Goal: Check status

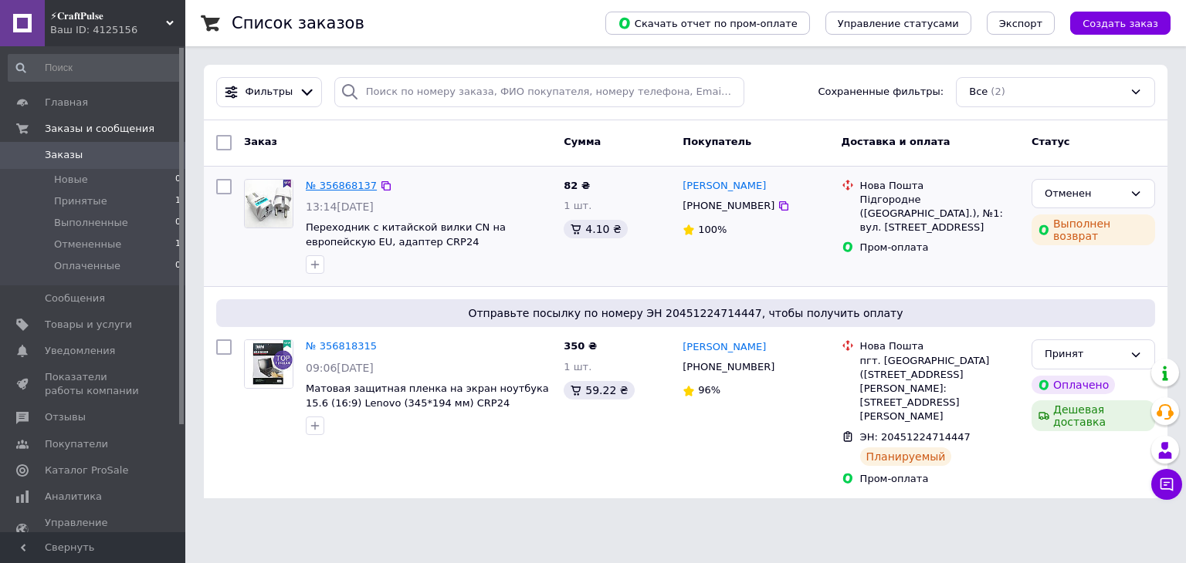
click at [346, 187] on link "№ 356868137" at bounding box center [341, 186] width 71 height 12
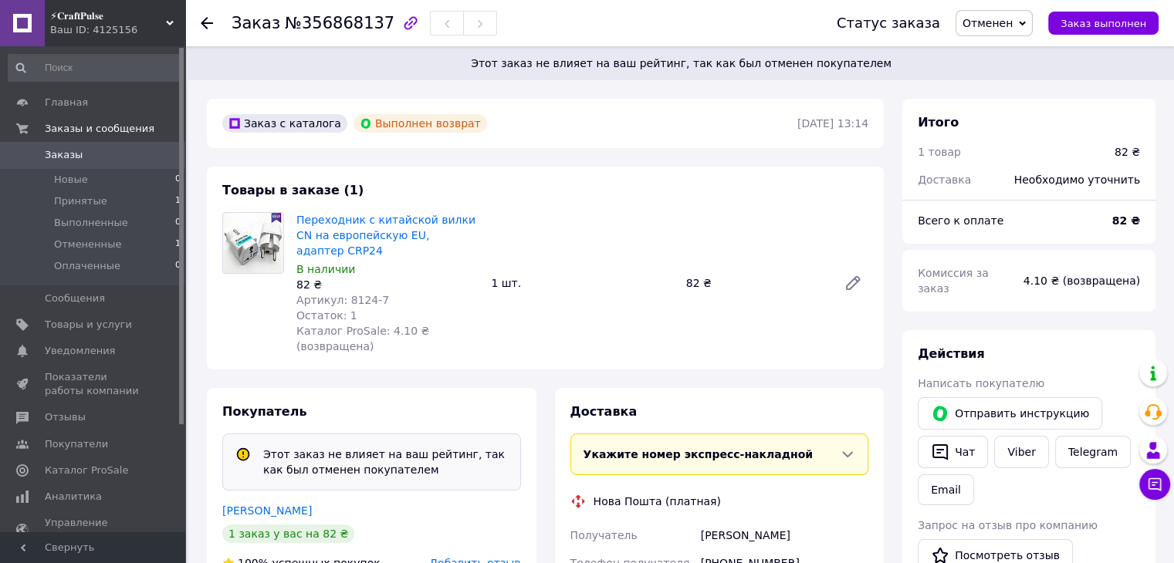
click at [121, 147] on link "Заказы 0" at bounding box center [95, 155] width 190 height 26
